Goal: Task Accomplishment & Management: Use online tool/utility

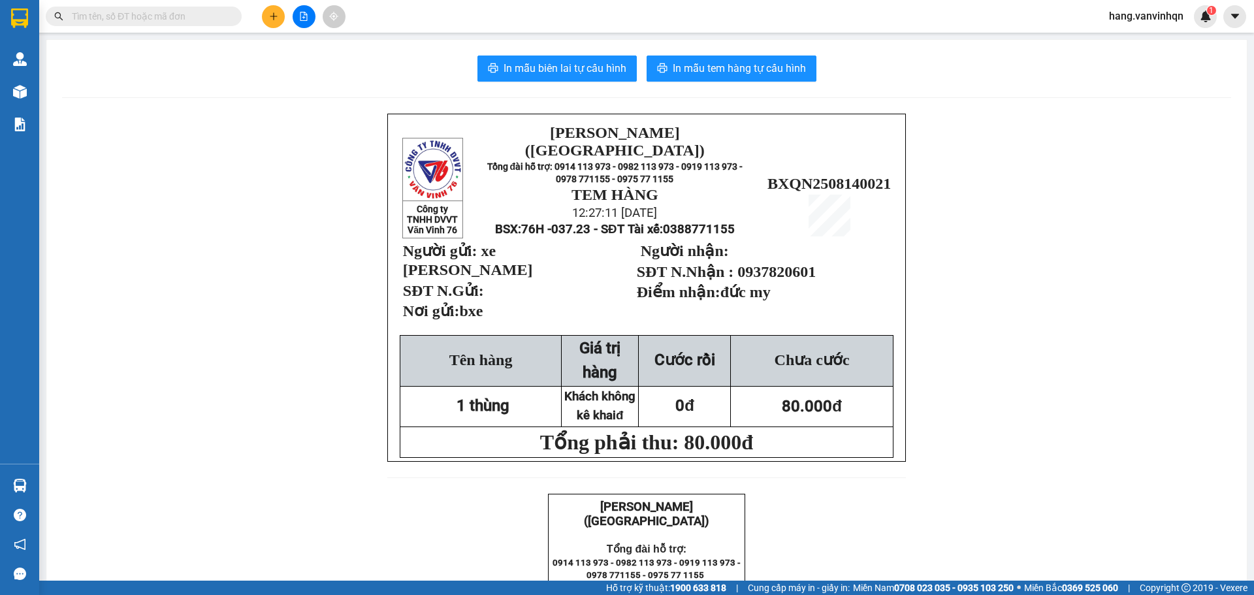
click at [306, 22] on div at bounding box center [304, 16] width 98 height 23
click at [306, 21] on button at bounding box center [304, 16] width 23 height 23
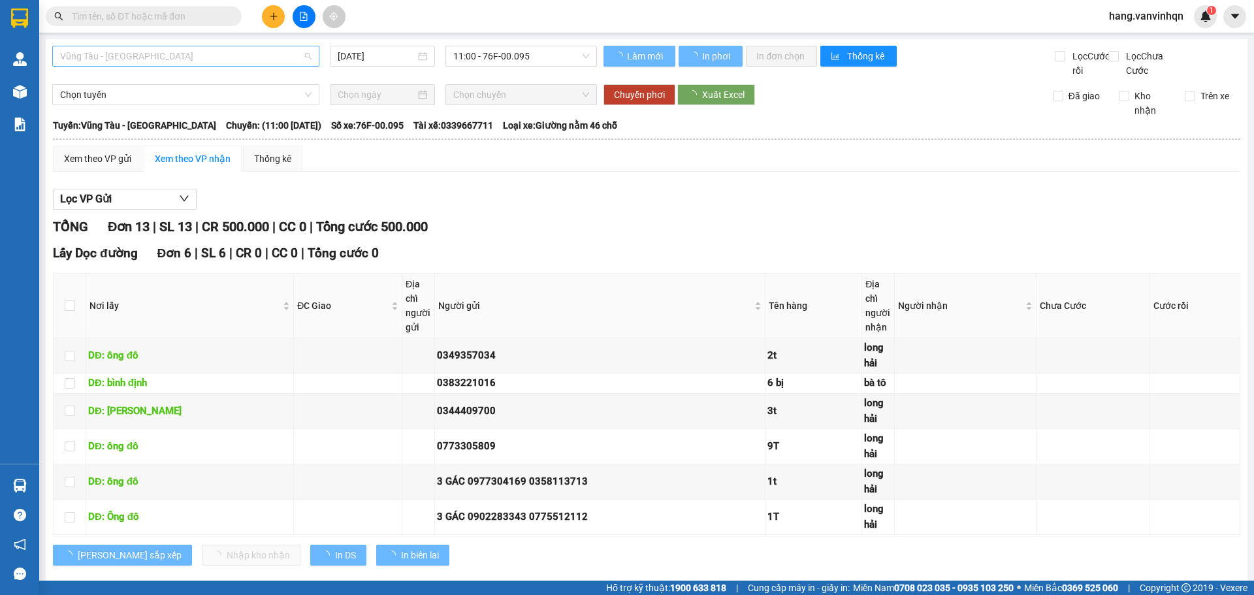
click at [98, 50] on span "Vũng Tàu - [GEOGRAPHIC_DATA]" at bounding box center [185, 56] width 251 height 20
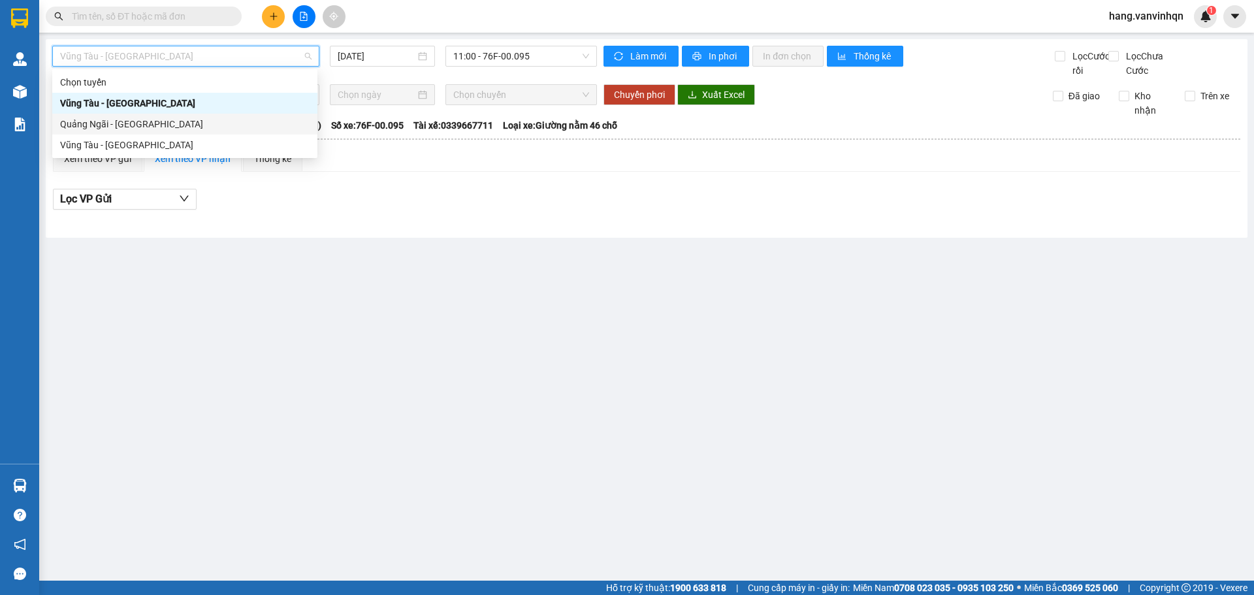
click at [90, 119] on div "Quảng Ngãi - [GEOGRAPHIC_DATA]" at bounding box center [184, 124] width 249 height 14
type input "[DATE]"
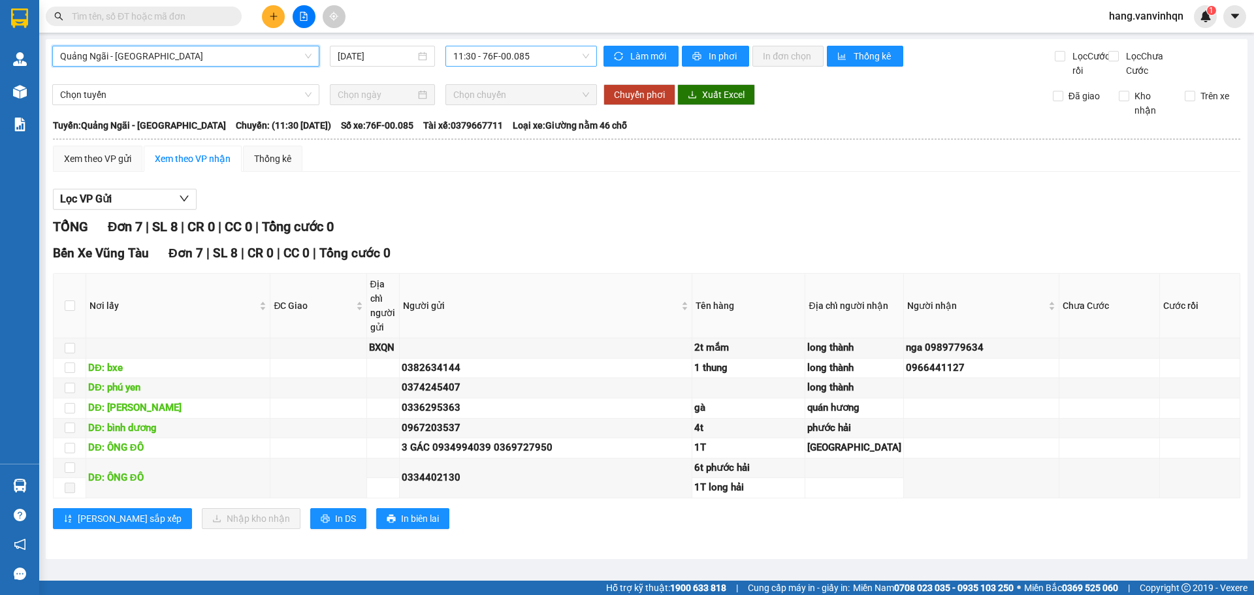
click at [511, 62] on span "11:30 - 76F-00.085" at bounding box center [521, 56] width 136 height 20
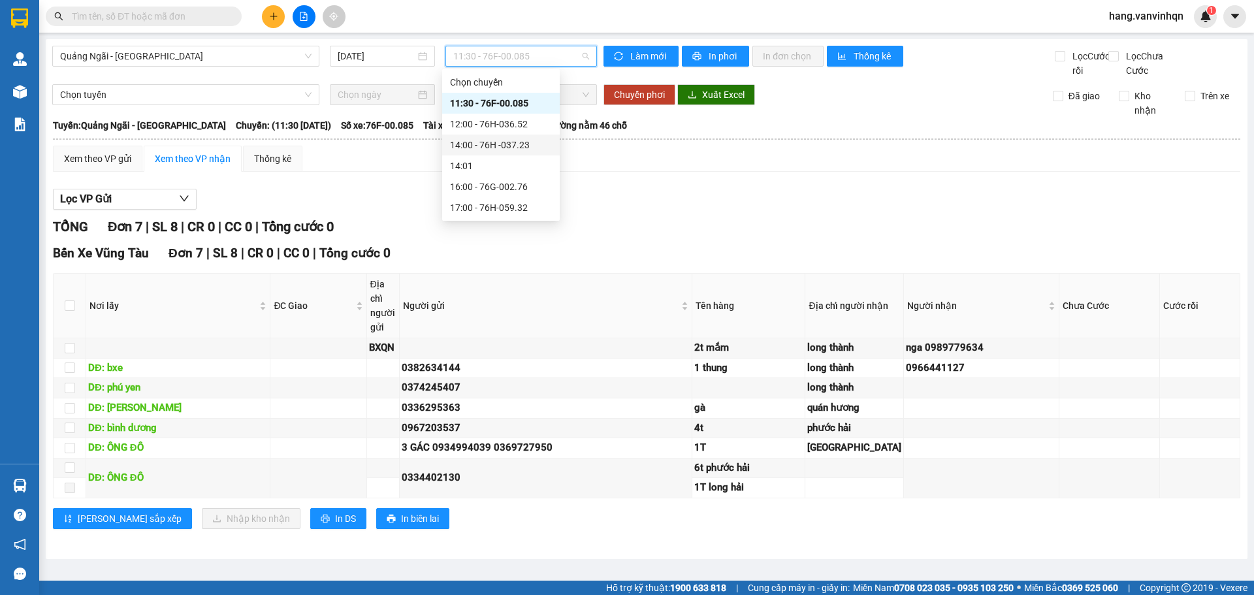
click at [505, 151] on div "14:00 - 76H -037.23" at bounding box center [501, 145] width 102 height 14
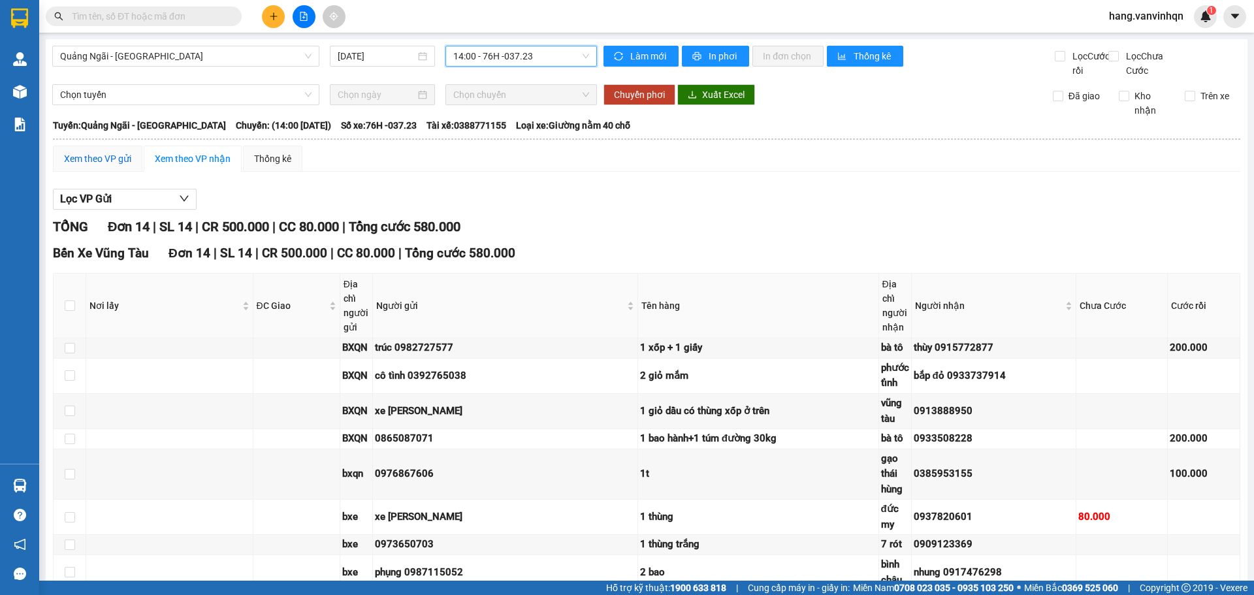
click at [100, 166] on div "Xem theo VP gửi" at bounding box center [97, 158] width 67 height 14
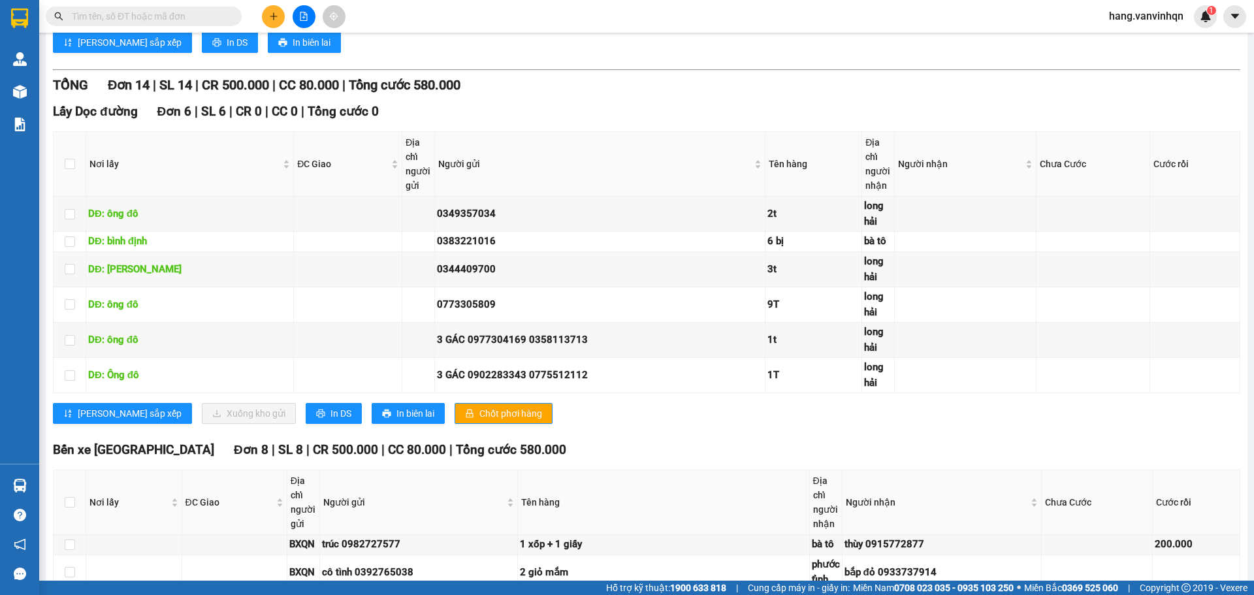
scroll to position [522, 0]
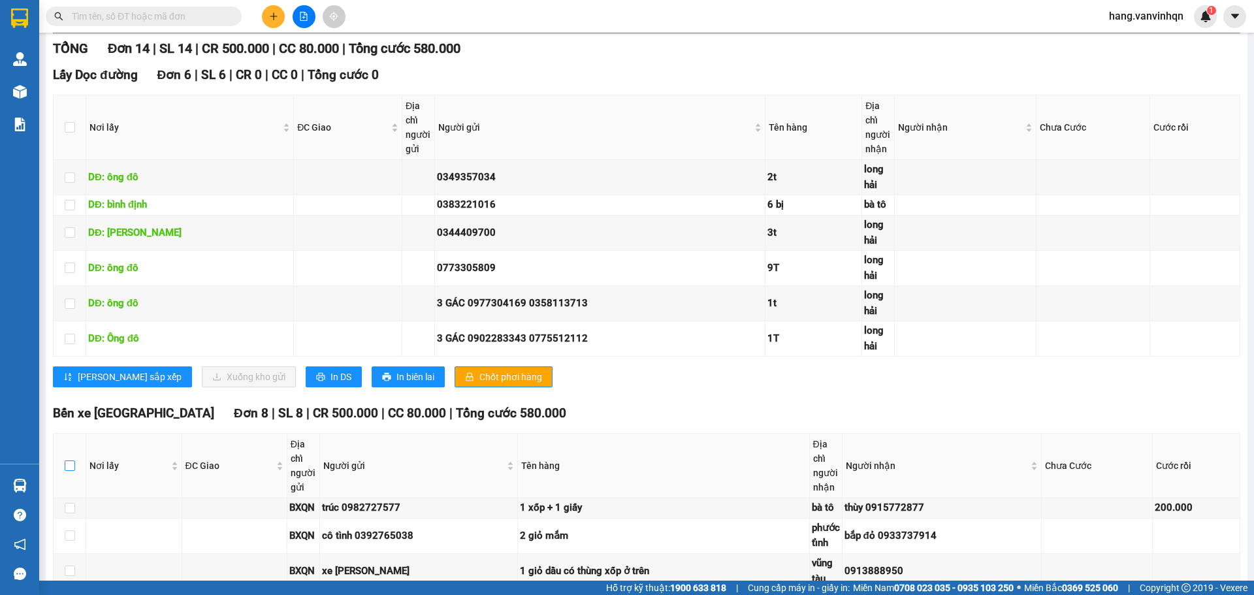
click at [69, 471] on input "checkbox" at bounding box center [70, 465] width 10 height 10
checkbox input "true"
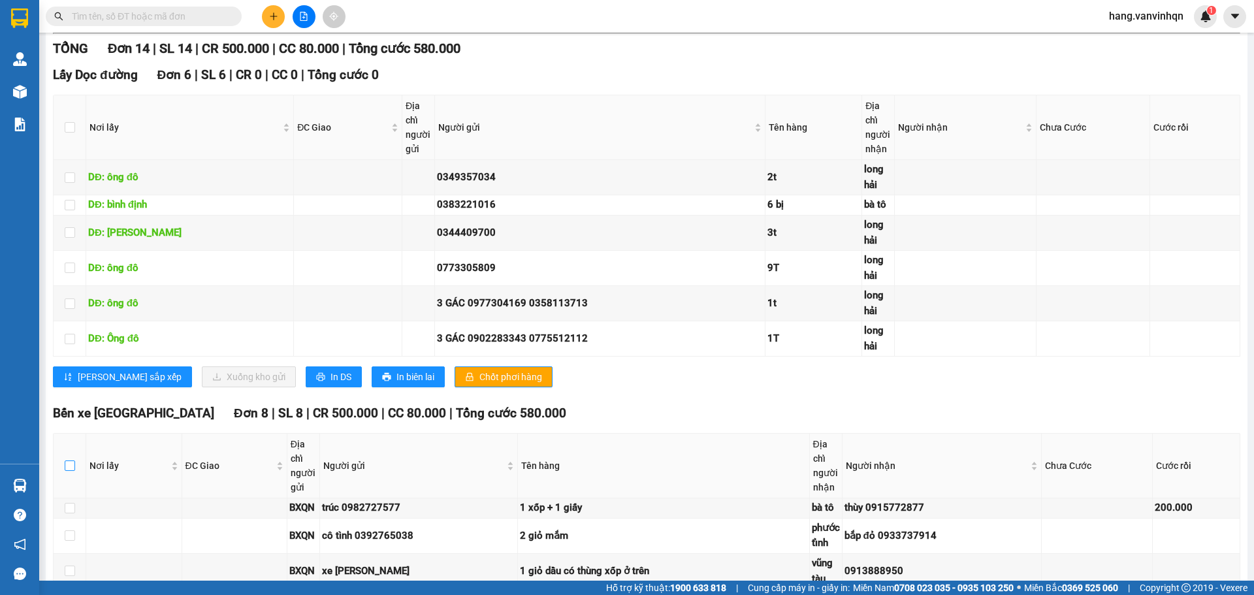
checkbox input "true"
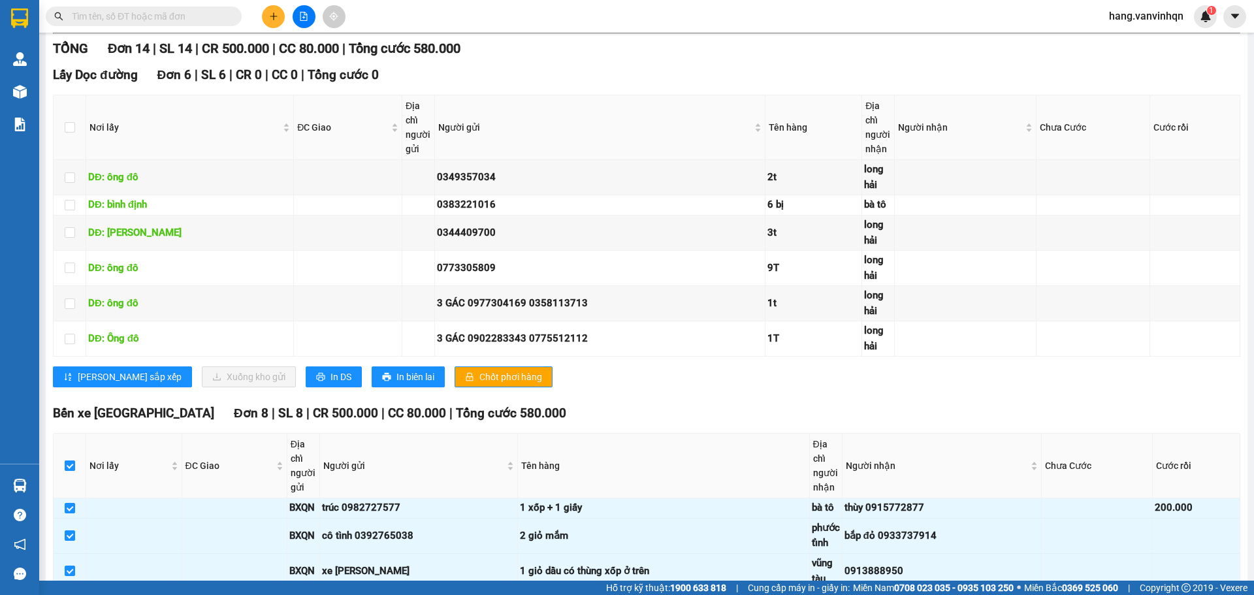
scroll to position [774, 0]
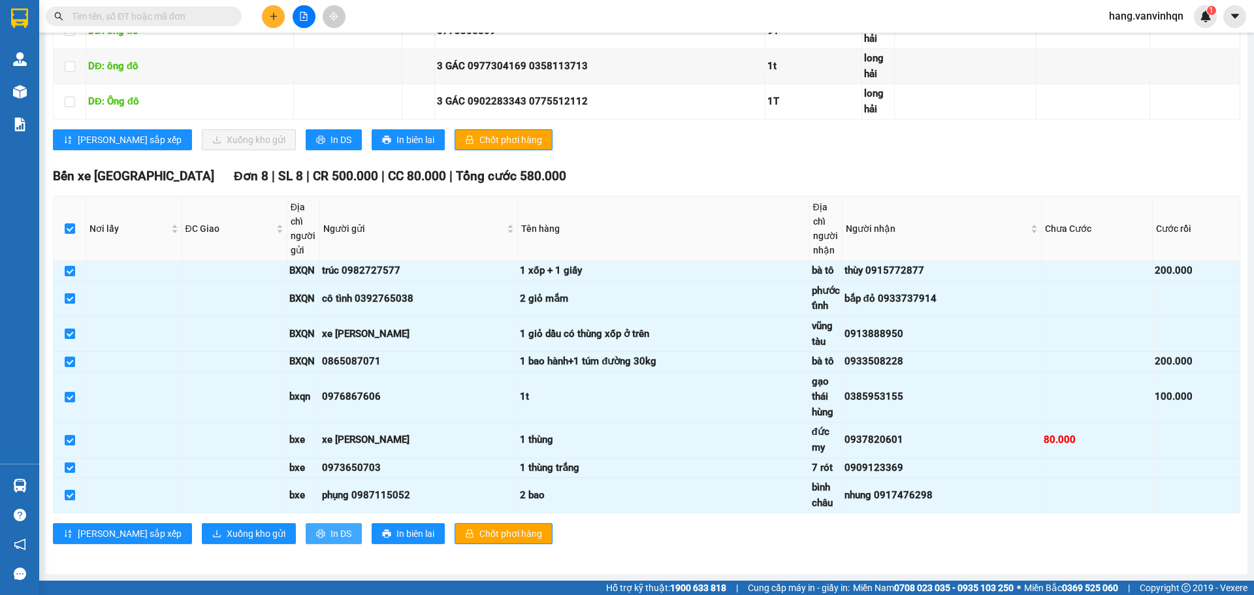
drag, startPoint x: 294, startPoint y: 537, endPoint x: 855, endPoint y: 343, distance: 593.4
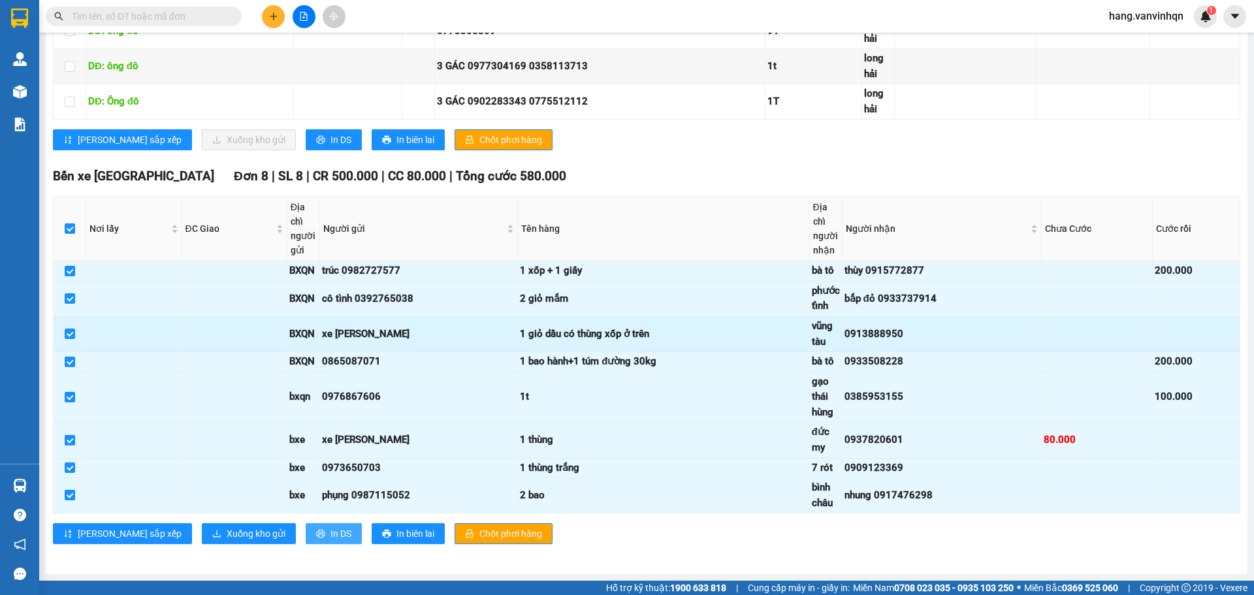
click at [330, 536] on span "In DS" at bounding box center [340, 533] width 21 height 14
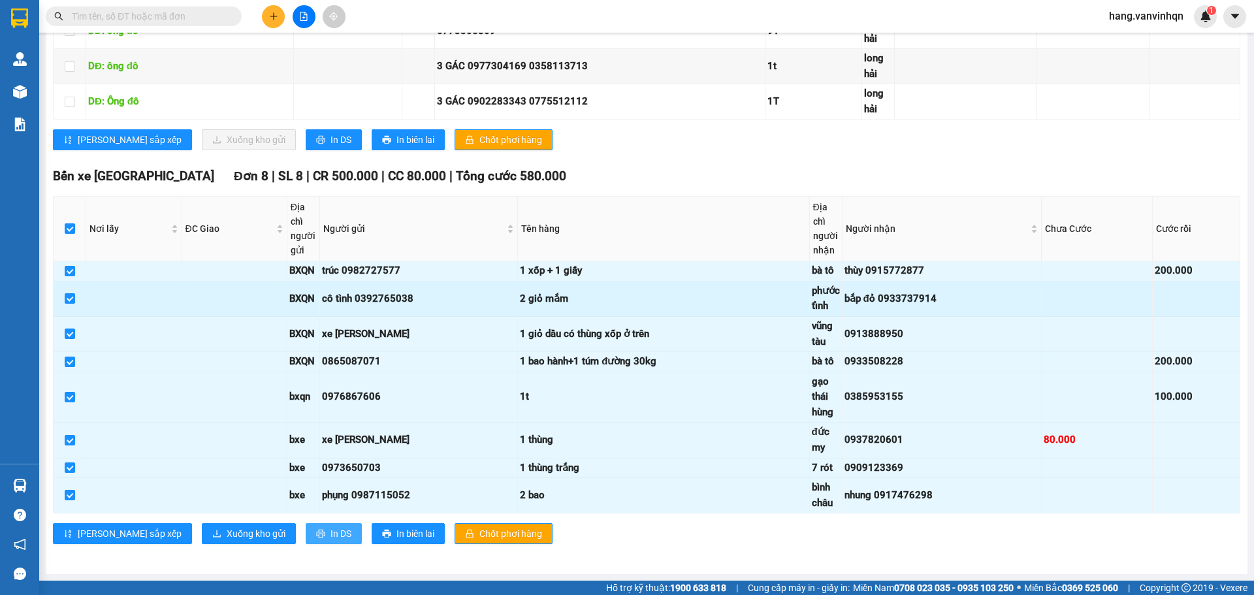
scroll to position [0, 0]
